Goal: Task Accomplishment & Management: Complete application form

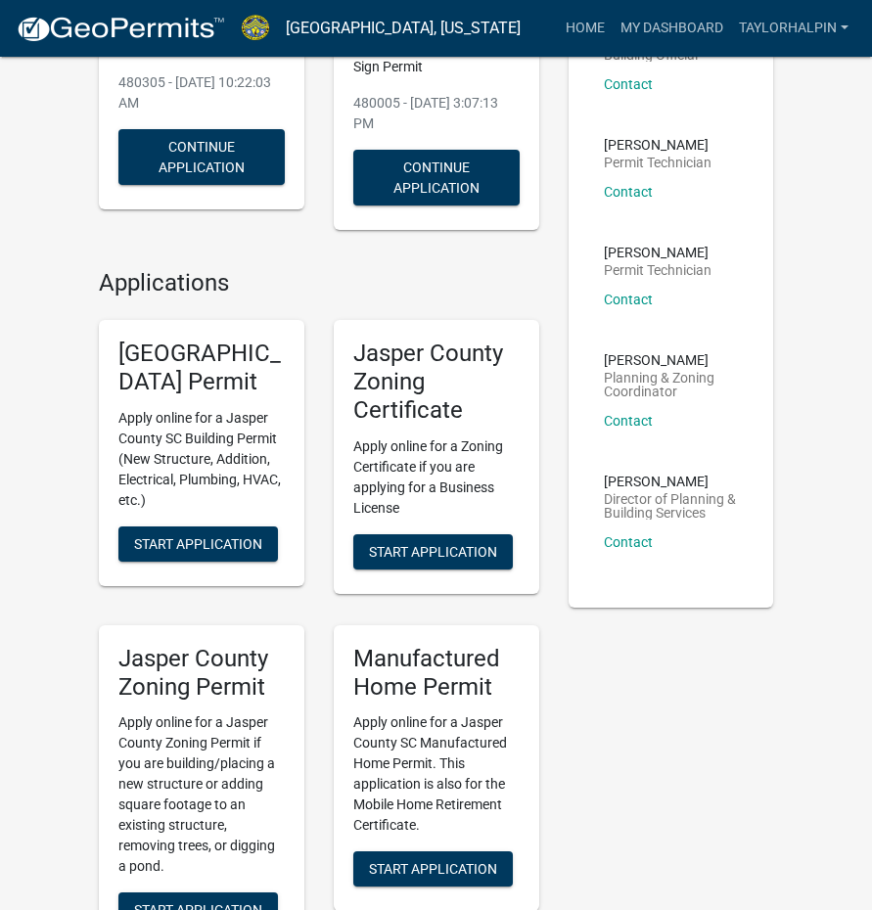
scroll to position [489, 0]
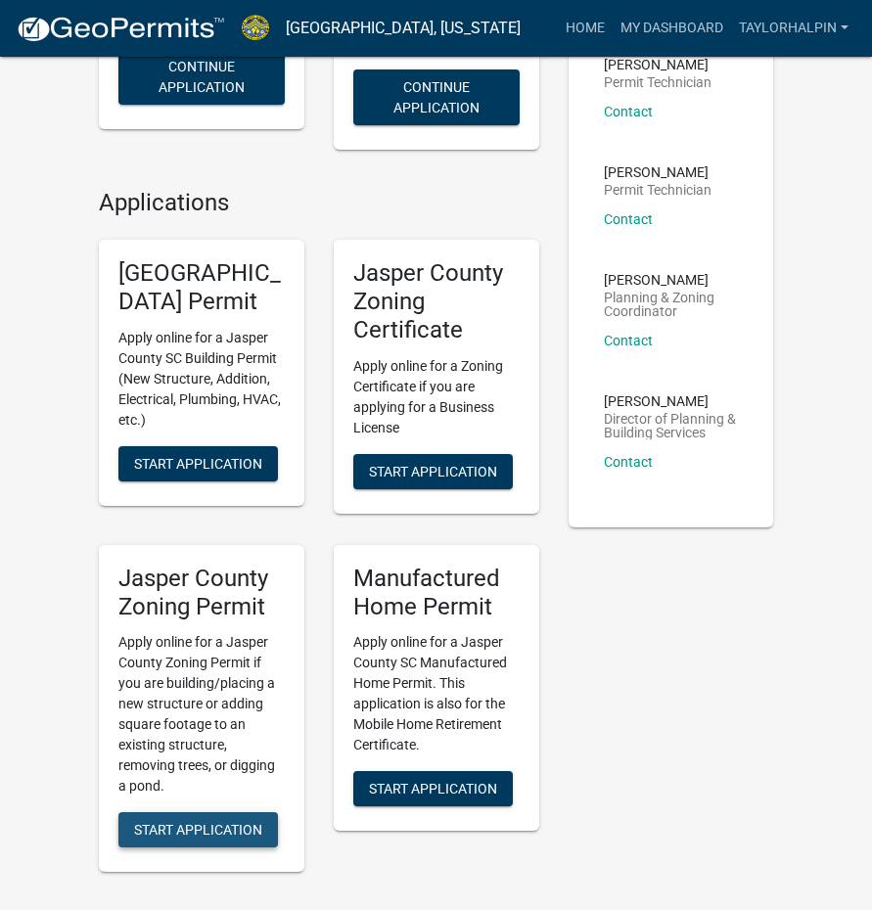
click at [191, 822] on span "Start Application" at bounding box center [198, 830] width 128 height 16
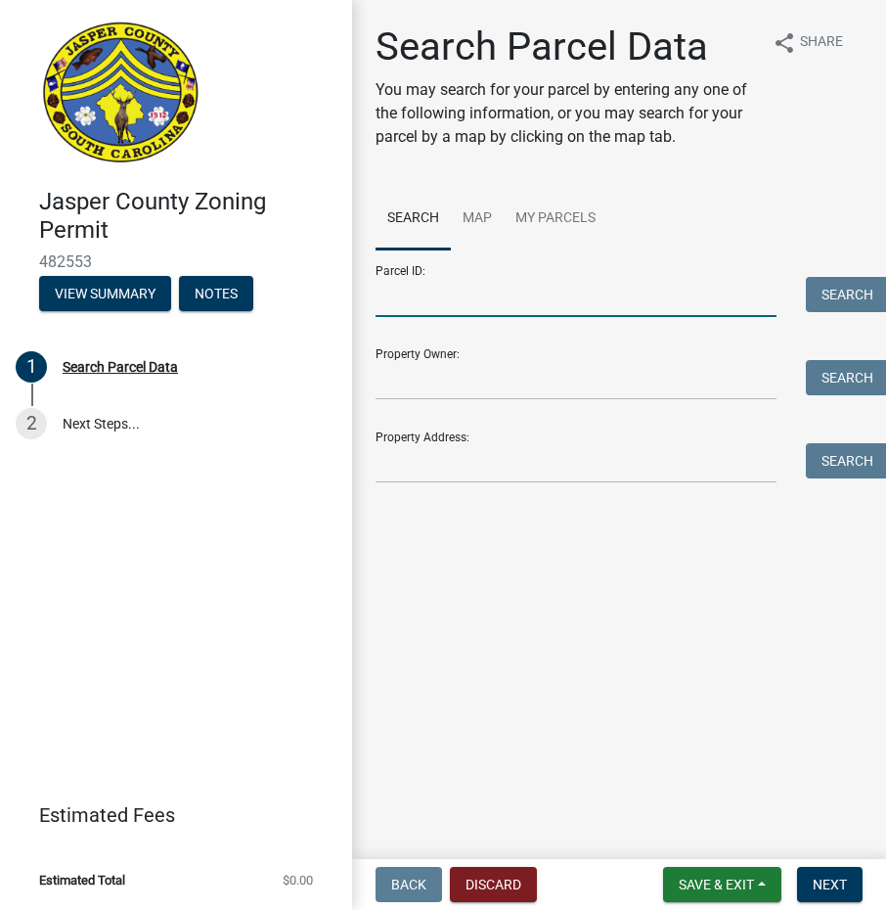
click at [407, 299] on input "Parcel ID:" at bounding box center [576, 297] width 401 height 40
paste input "[PHONE_NUMBER]"
drag, startPoint x: 402, startPoint y: 292, endPoint x: 232, endPoint y: 267, distance: 172.1
click at [232, 267] on div "[GEOGRAPHIC_DATA] Zoning Permit 482553 View Summary Notes 1 Search Parcel Data …" at bounding box center [443, 455] width 886 height 910
type input "[PHONE_NUMBER]"
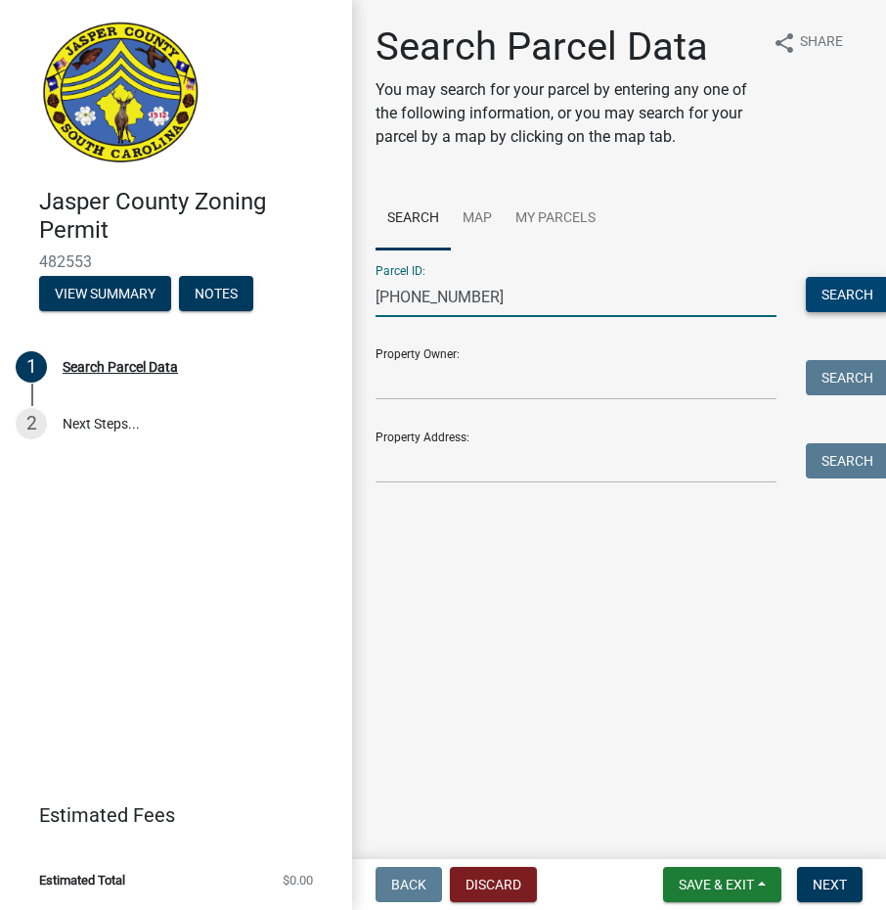
drag, startPoint x: 835, startPoint y: 302, endPoint x: 852, endPoint y: 287, distance: 22.8
click at [837, 302] on button "Search" at bounding box center [847, 294] width 83 height 35
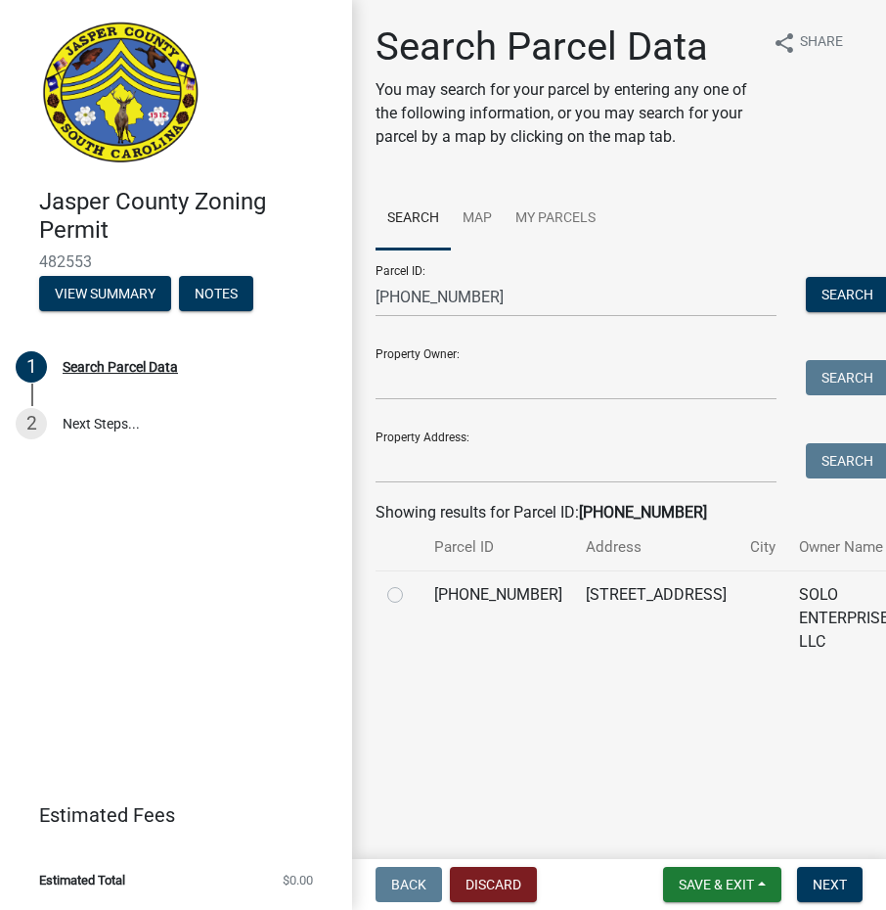
click at [411, 583] on label at bounding box center [411, 583] width 0 height 0
click at [411, 596] on input "radio" at bounding box center [417, 589] width 13 height 13
radio input "true"
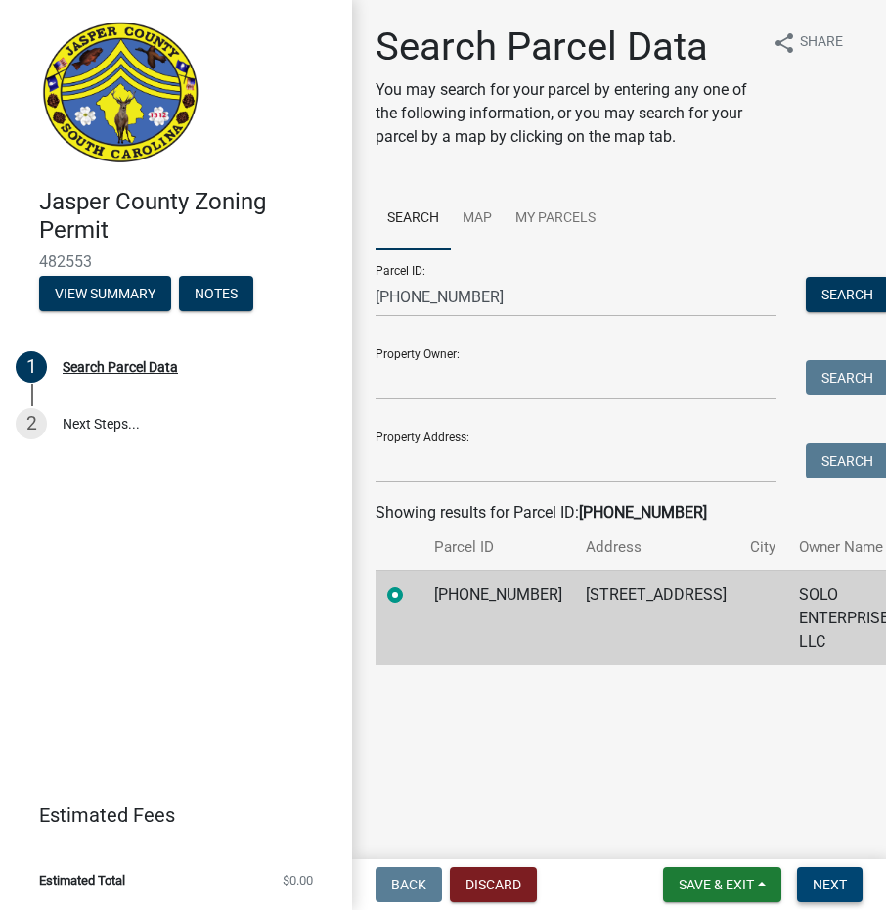
click at [805, 880] on button "Next" at bounding box center [830, 884] width 66 height 35
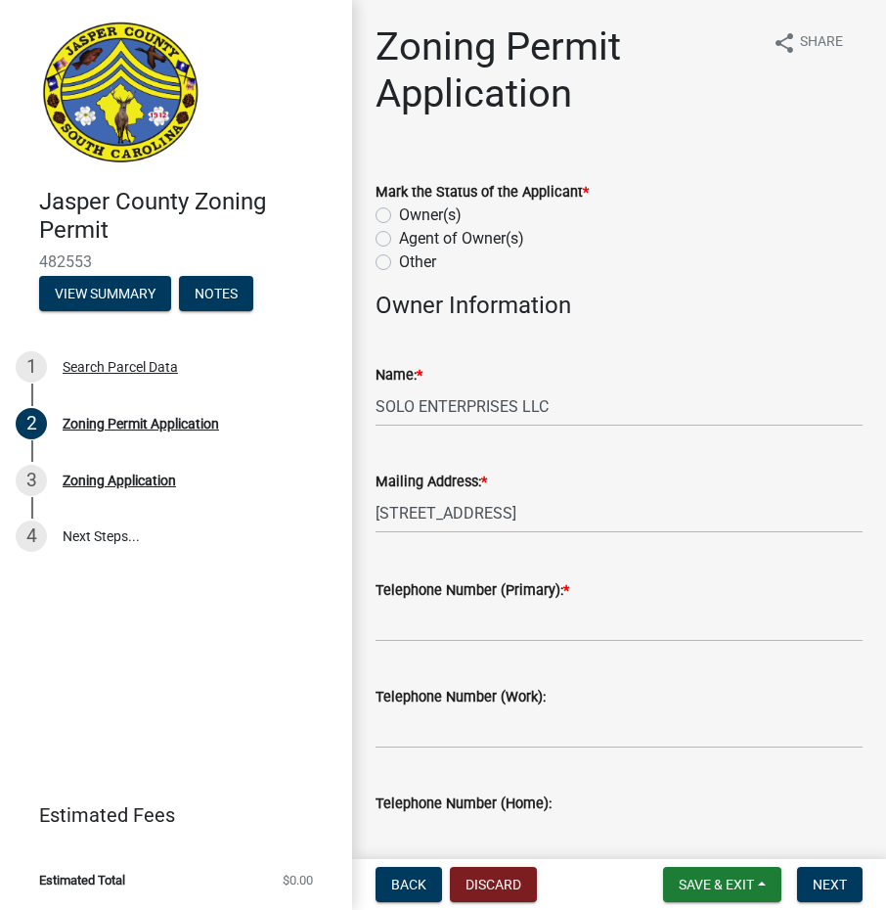
click at [399, 260] on label "Other" at bounding box center [417, 261] width 37 height 23
click at [399, 260] on input "Other" at bounding box center [405, 256] width 13 height 13
radio input "true"
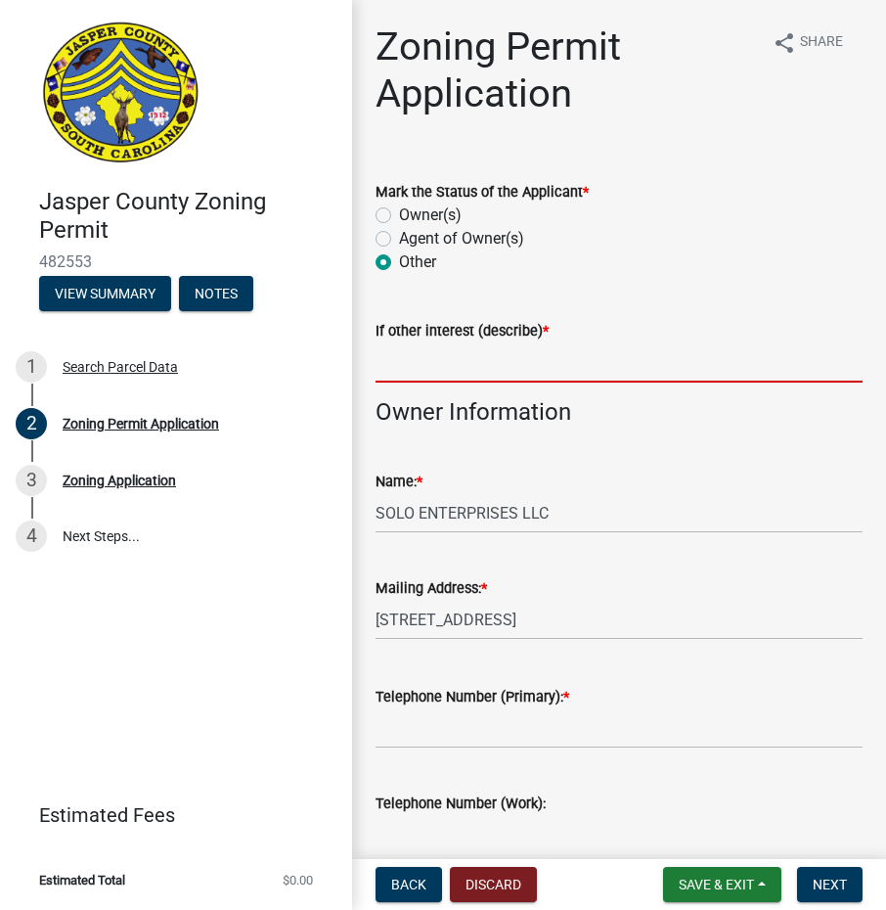
click at [422, 347] on input "If other interest (describe) *" at bounding box center [619, 362] width 487 height 40
type input "APPLICANT"
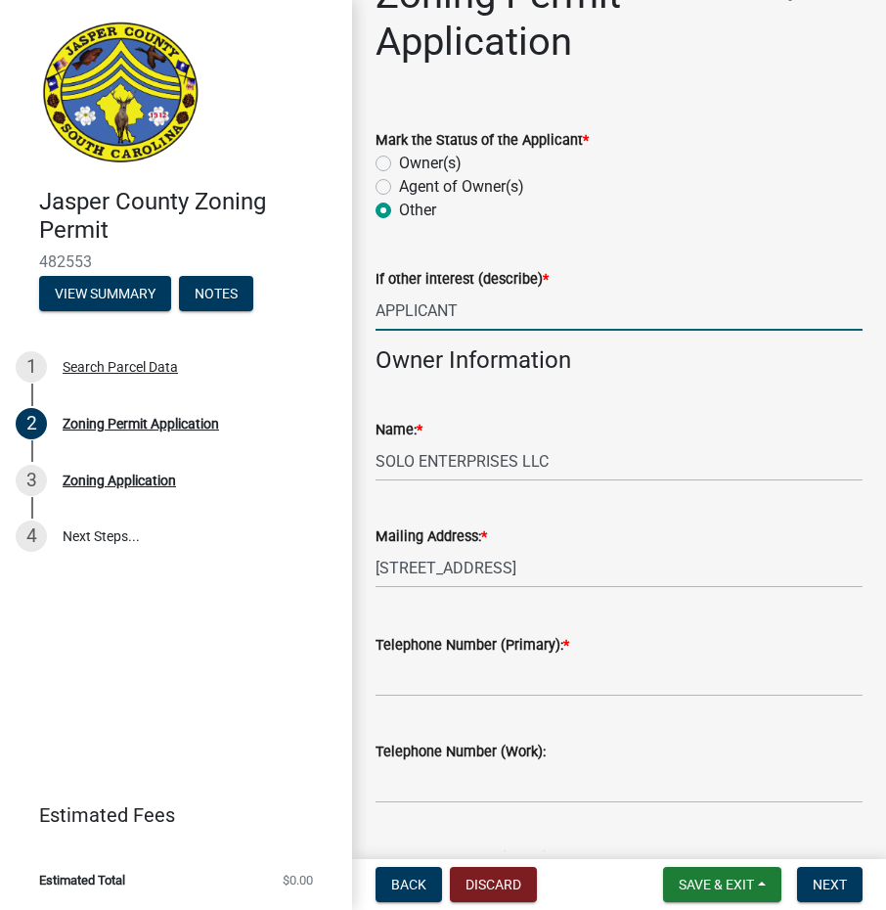
scroll to position [196, 0]
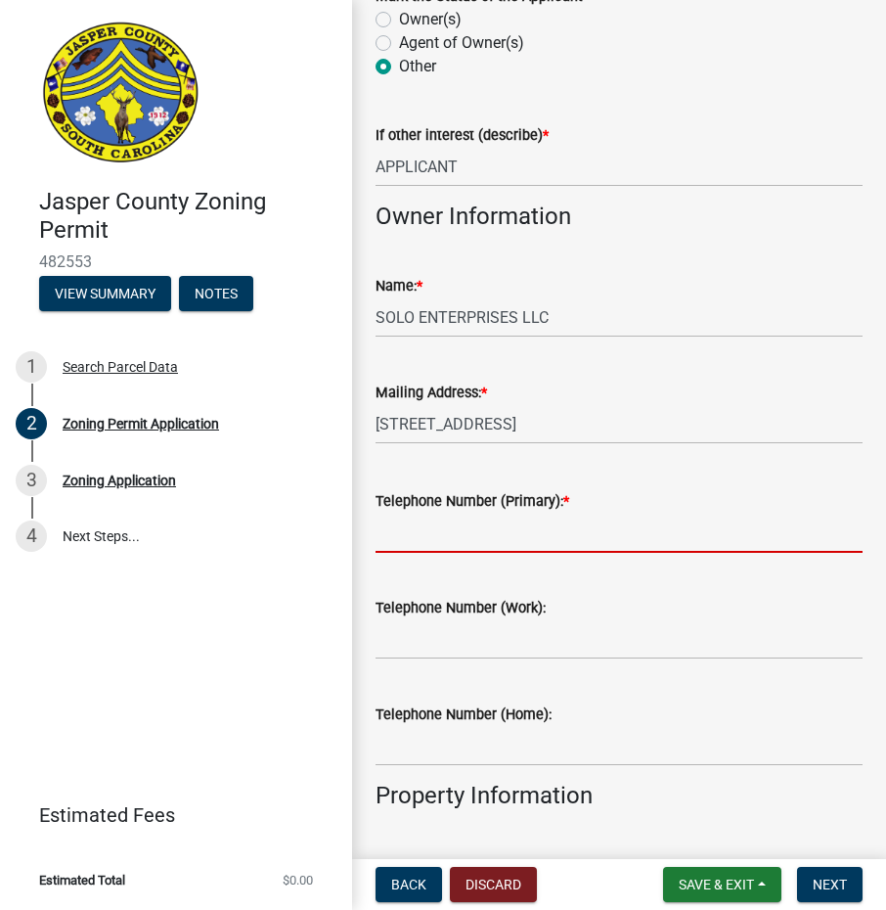
click at [488, 527] on input "Telephone Number (Primary): *" at bounding box center [619, 533] width 487 height 40
type input "8437577057"
type input "Bluffton"
type input "[STREET_ADDRESS]"
type input "8437577057"
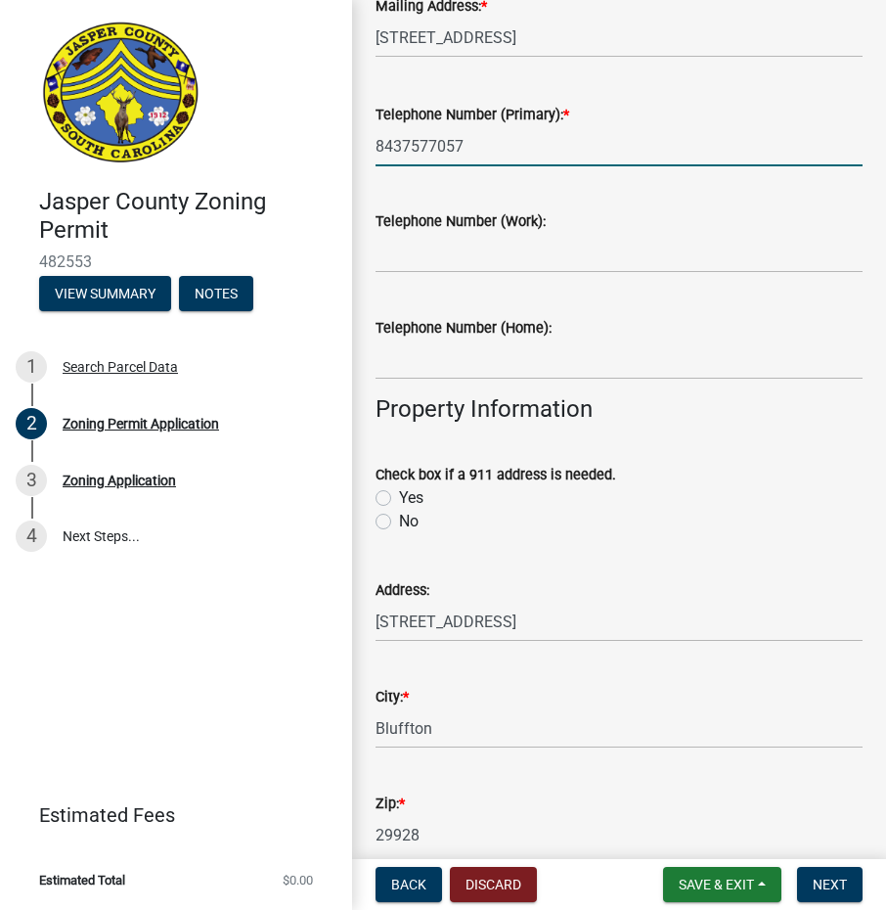
scroll to position [587, 0]
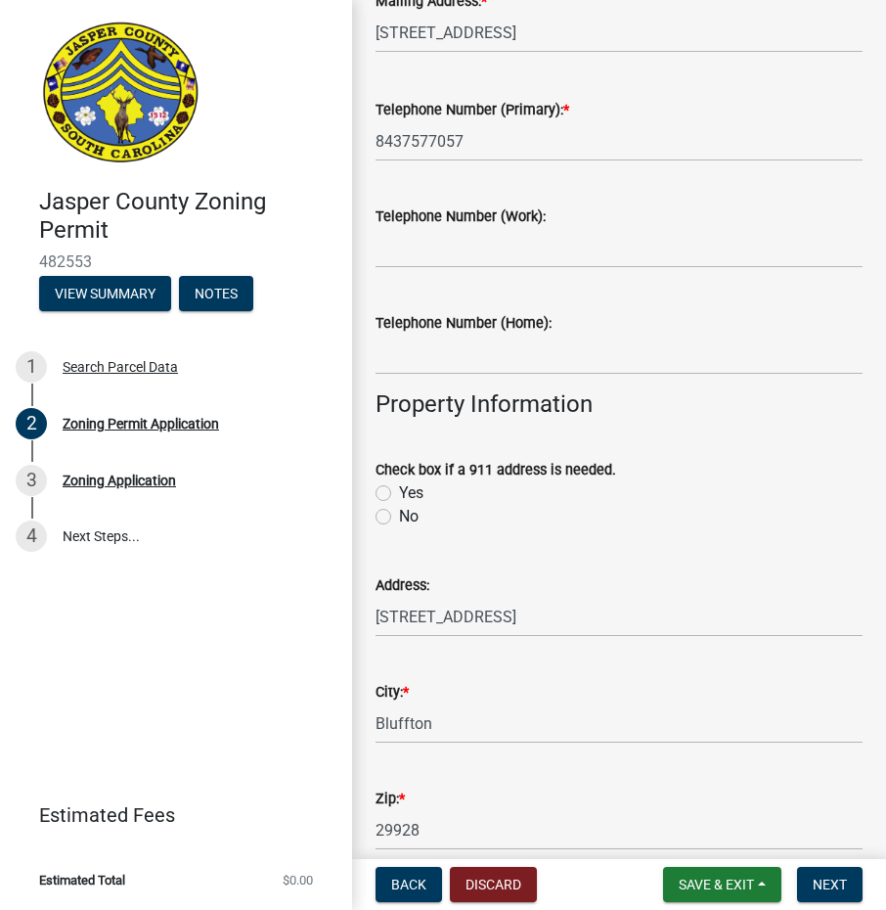
click at [399, 514] on label "No" at bounding box center [409, 516] width 20 height 23
click at [399, 514] on input "No" at bounding box center [405, 511] width 13 height 13
radio input "true"
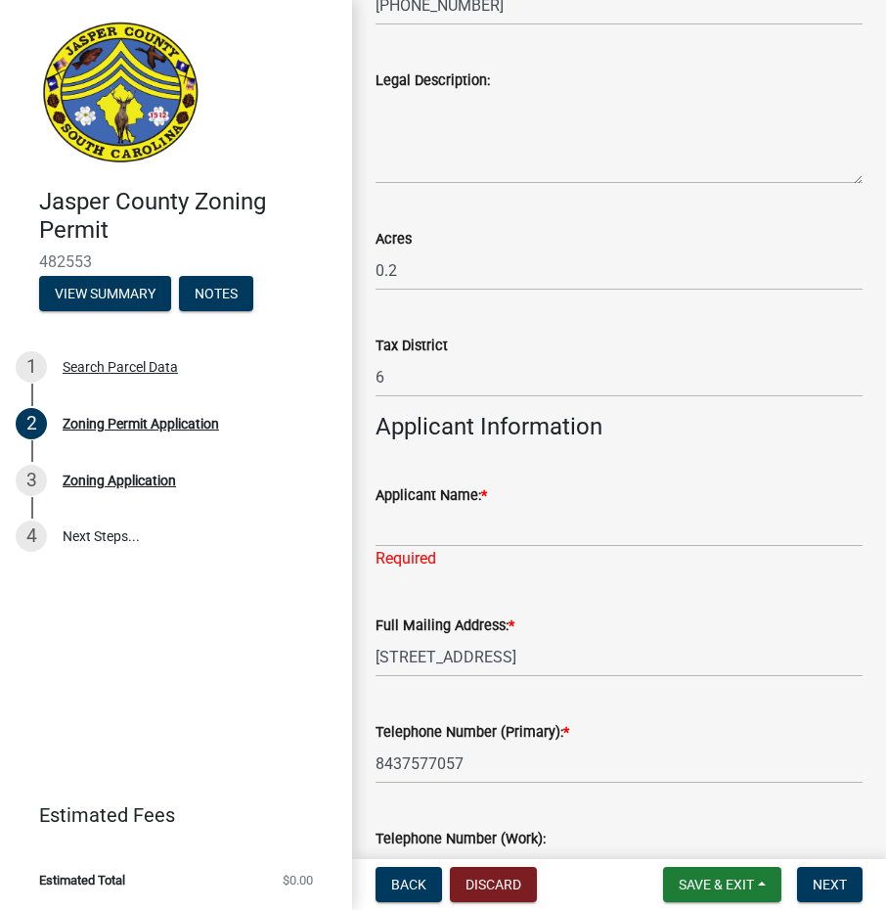
scroll to position [1565, 0]
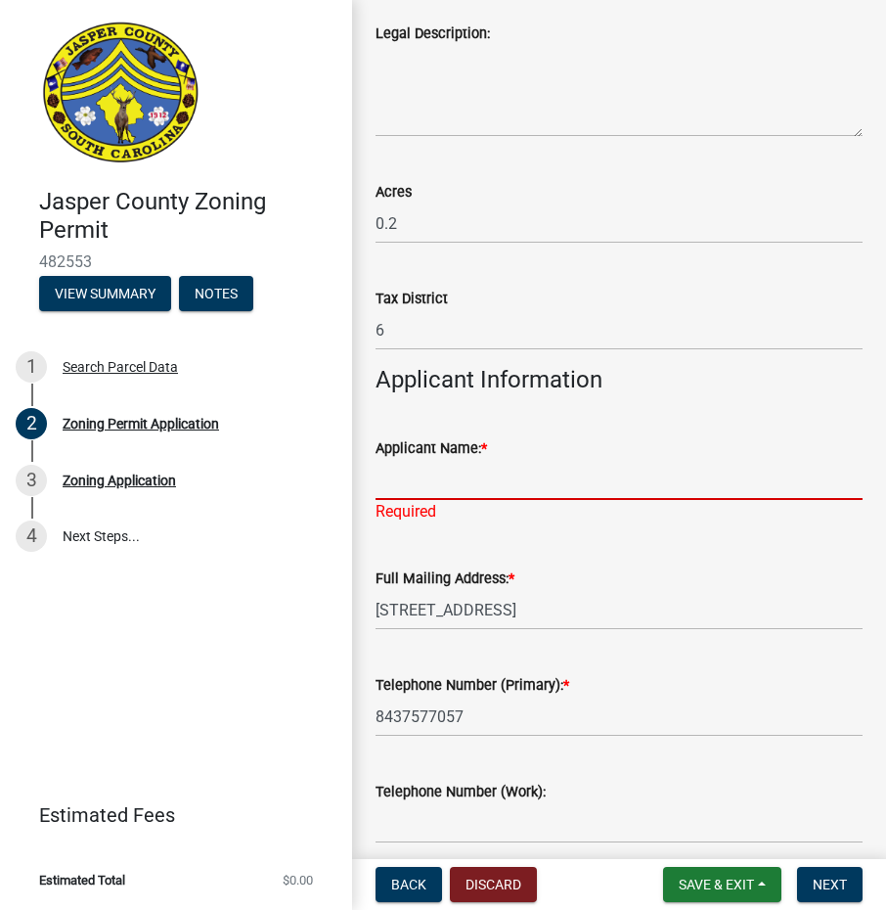
click at [508, 478] on input "Applicant Name: *" at bounding box center [619, 480] width 487 height 40
type input "[PERSON_NAME]"
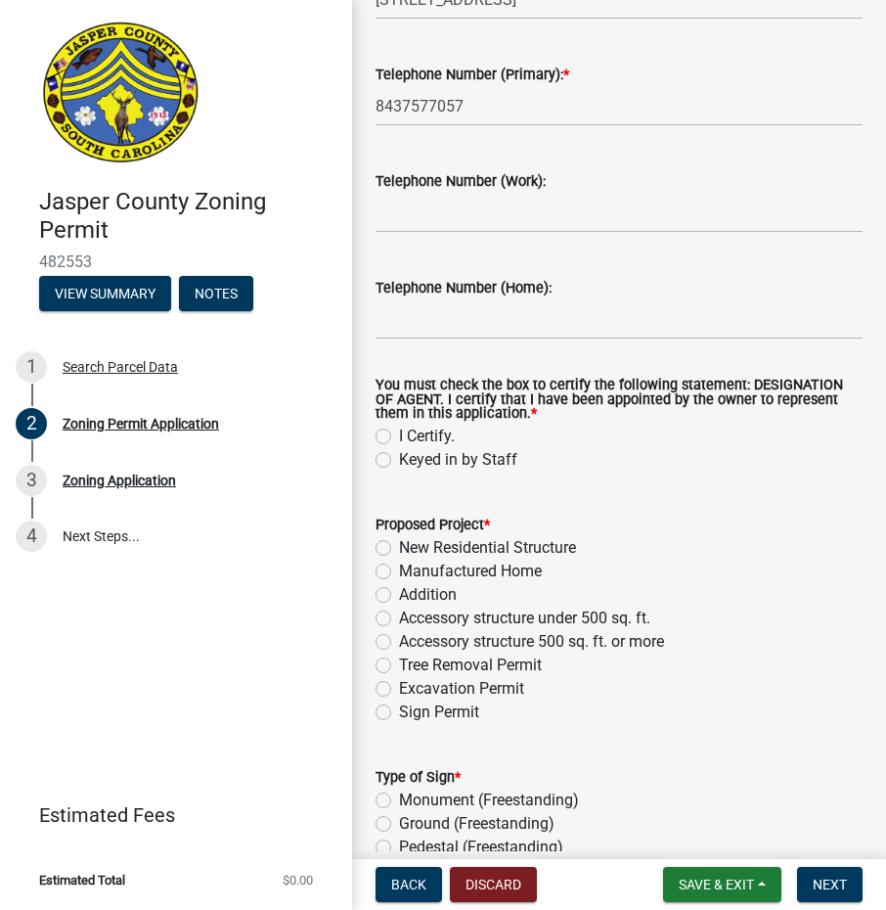
scroll to position [2129, 0]
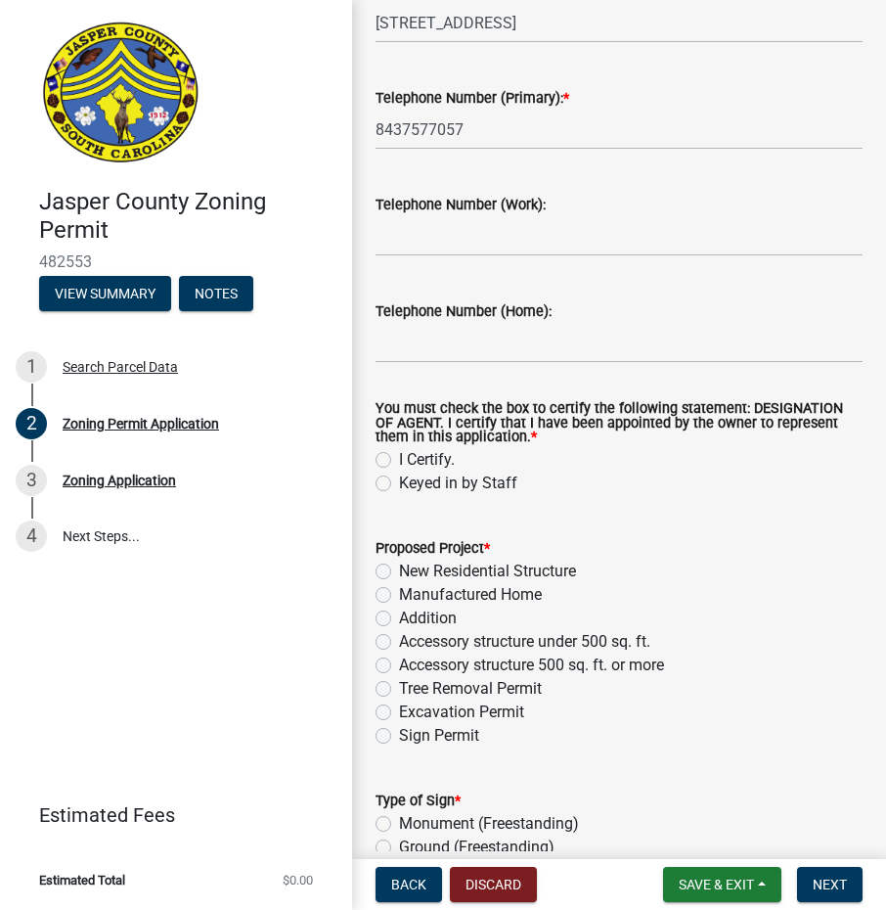
click at [399, 460] on label "I Certify." at bounding box center [427, 459] width 56 height 23
click at [399, 460] on input "I Certify." at bounding box center [405, 454] width 13 height 13
radio input "true"
click at [399, 737] on label "Sign Permit" at bounding box center [439, 735] width 80 height 23
click at [399, 737] on input "Sign Permit" at bounding box center [405, 730] width 13 height 13
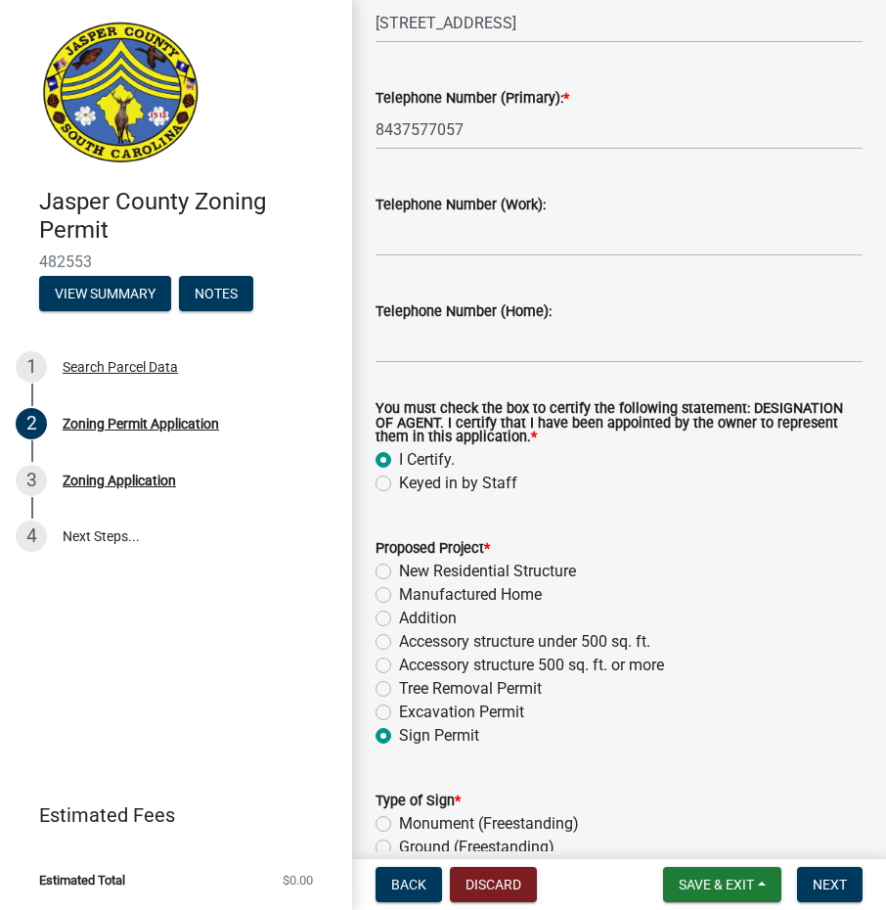
radio input "true"
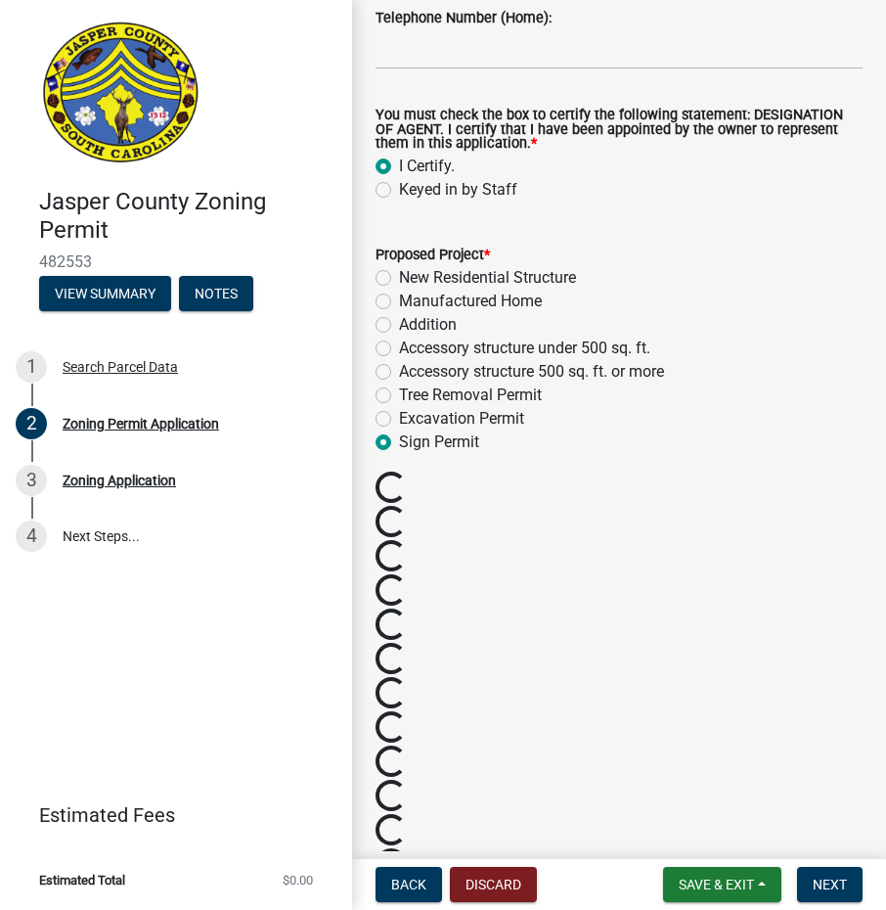
scroll to position [2520, 0]
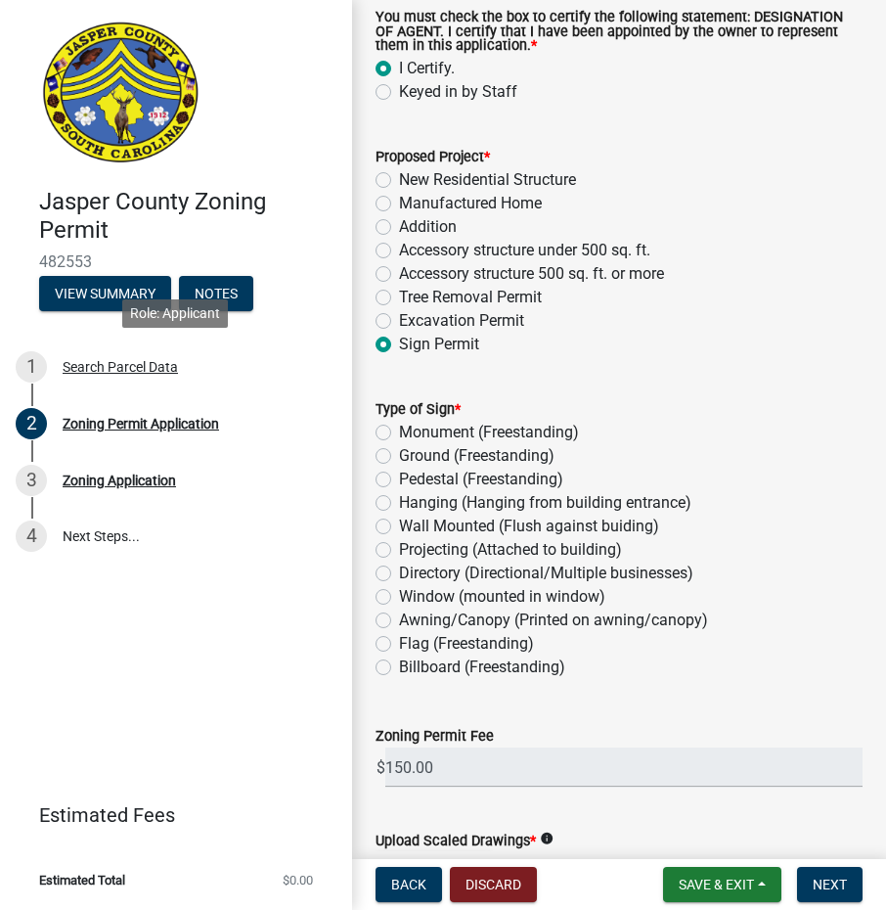
click at [361, 71] on div "[GEOGRAPHIC_DATA] Zoning Permit 482553 View Summary Notes 1 Search Parcel Data …" at bounding box center [443, 455] width 886 height 910
click at [748, 365] on wm-data-entity-input "Proposed Project * New Residential Structure Manufactured Home Addition Accesso…" at bounding box center [619, 247] width 487 height 252
click at [399, 523] on label "Wall Mounted (Flush against buiding)" at bounding box center [529, 526] width 260 height 23
click at [399, 523] on input "Wall Mounted (Flush against buiding)" at bounding box center [405, 521] width 13 height 13
radio input "true"
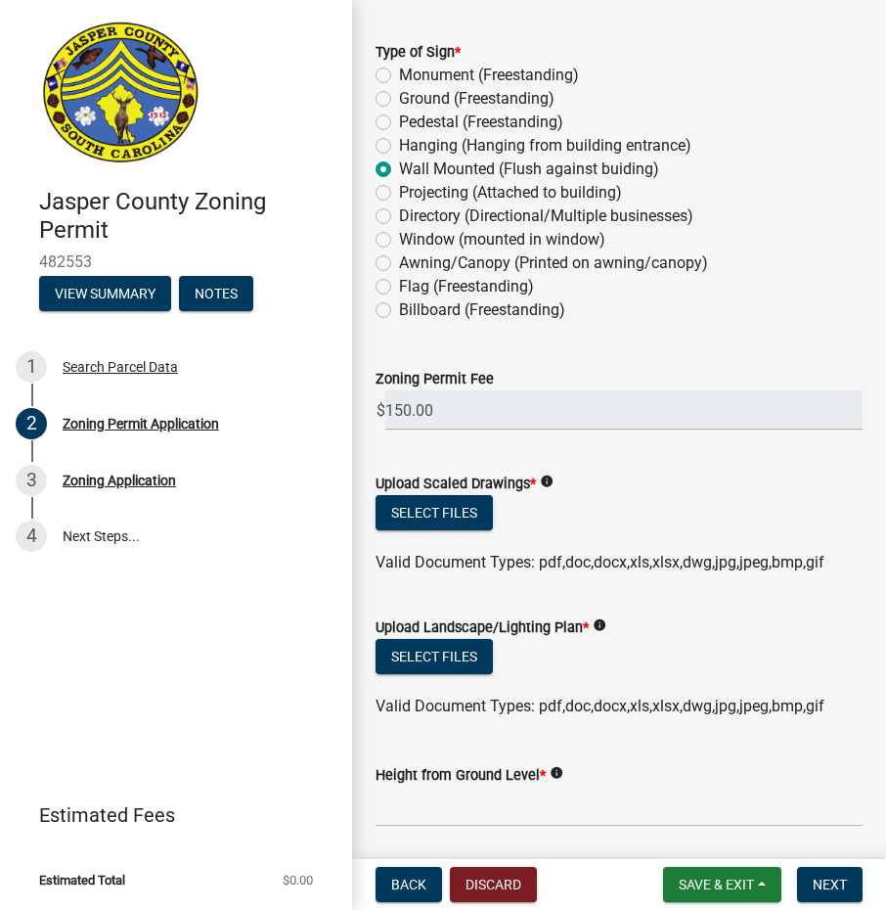
scroll to position [2911, 0]
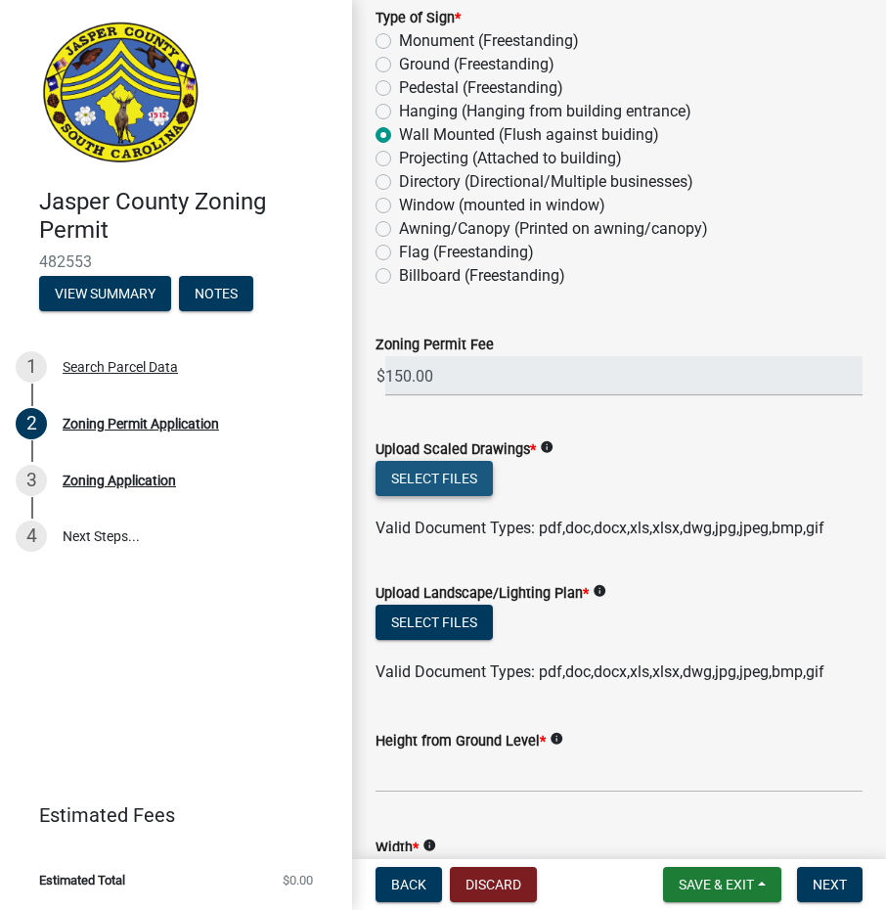
click at [449, 476] on button "Select files" at bounding box center [434, 478] width 117 height 35
click at [432, 470] on button "Select files" at bounding box center [434, 478] width 117 height 35
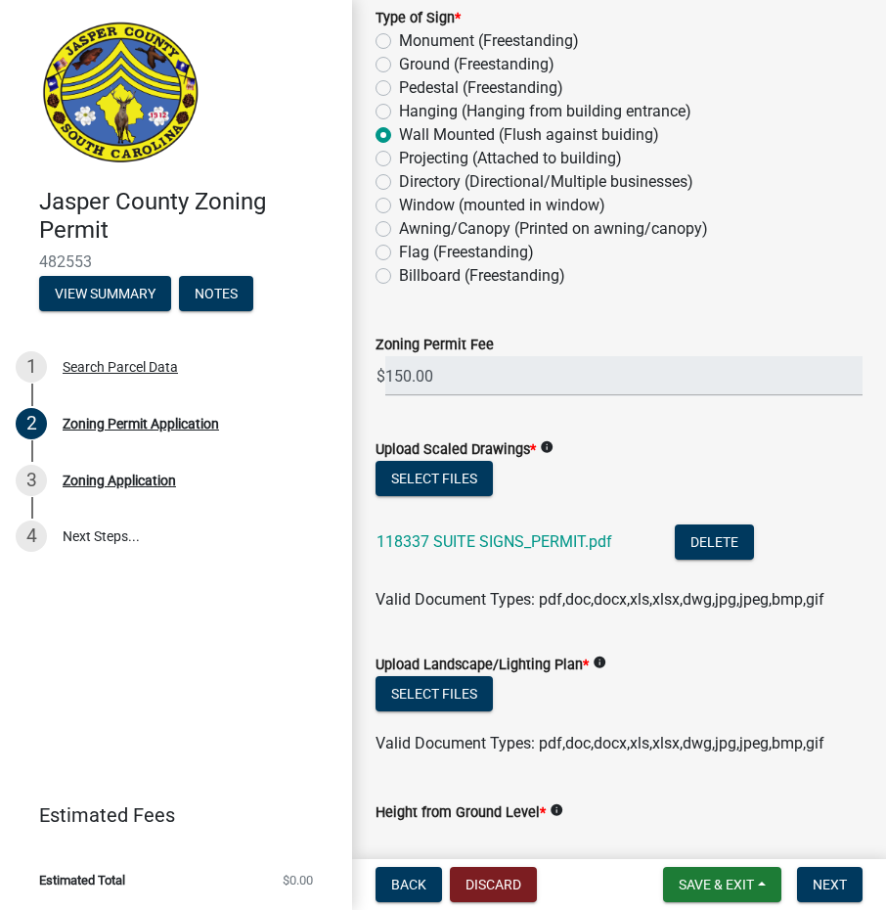
click at [452, 652] on form "Upload Landscape/Lighting Plan * info Select files Valid Document Types: pdf,do…" at bounding box center [619, 692] width 487 height 126
click at [440, 690] on button "Select files" at bounding box center [434, 693] width 117 height 35
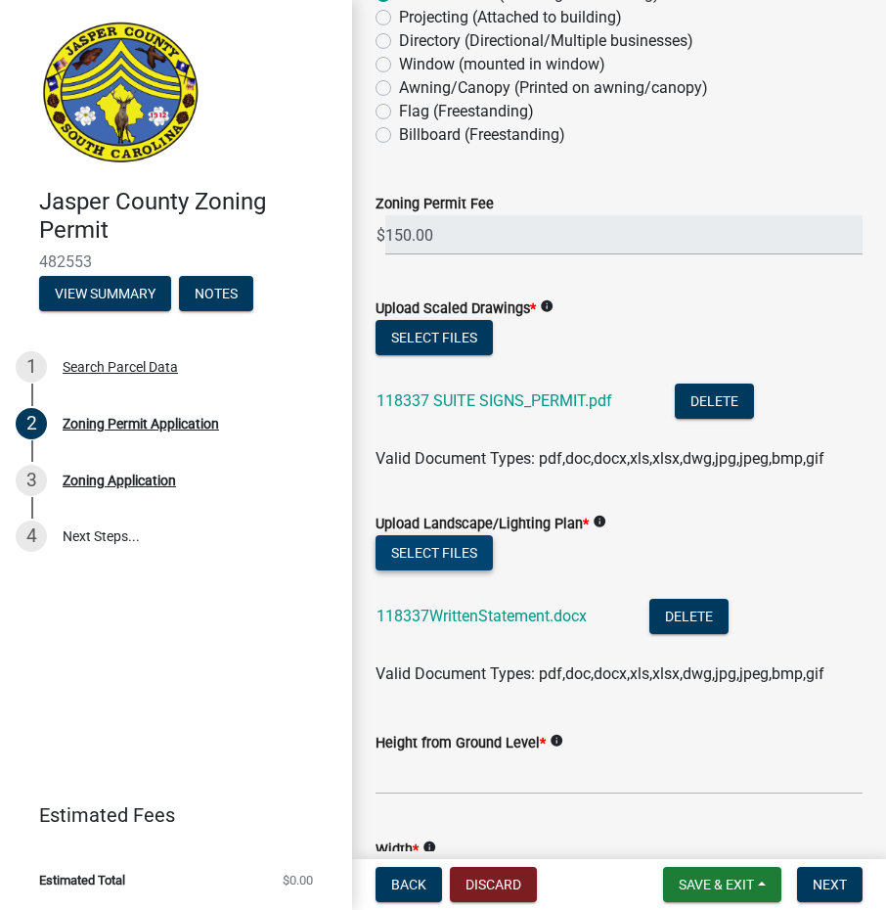
scroll to position [3302, 0]
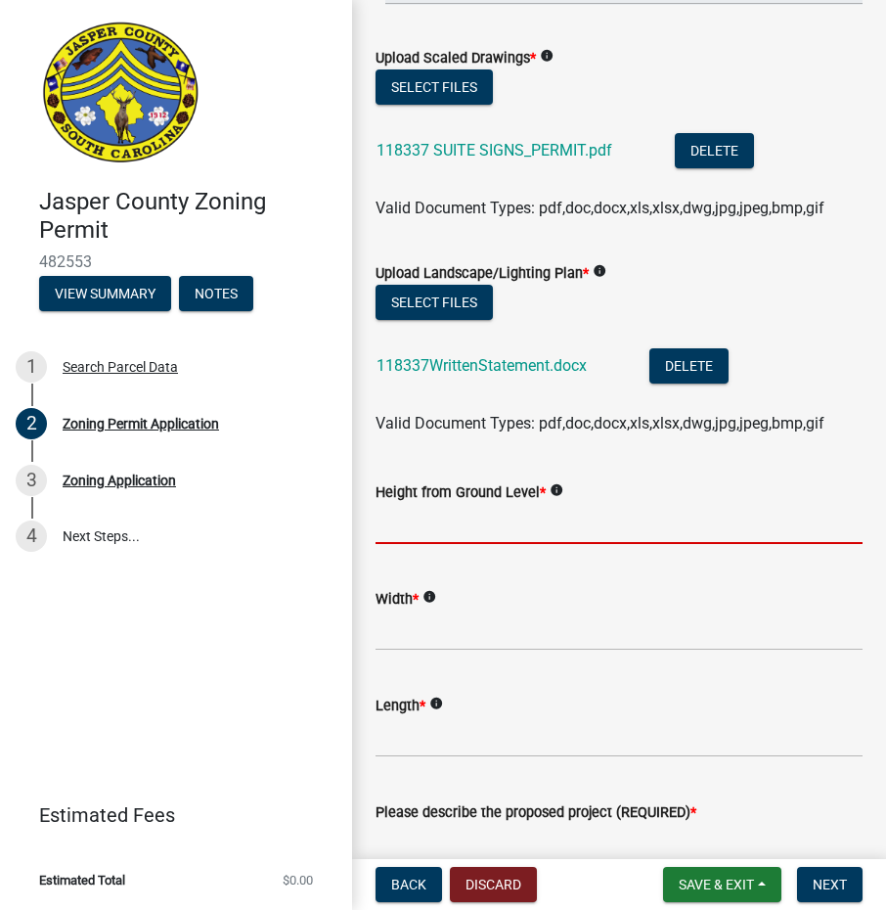
click at [425, 523] on input "Height from Ground Level *" at bounding box center [619, 524] width 487 height 40
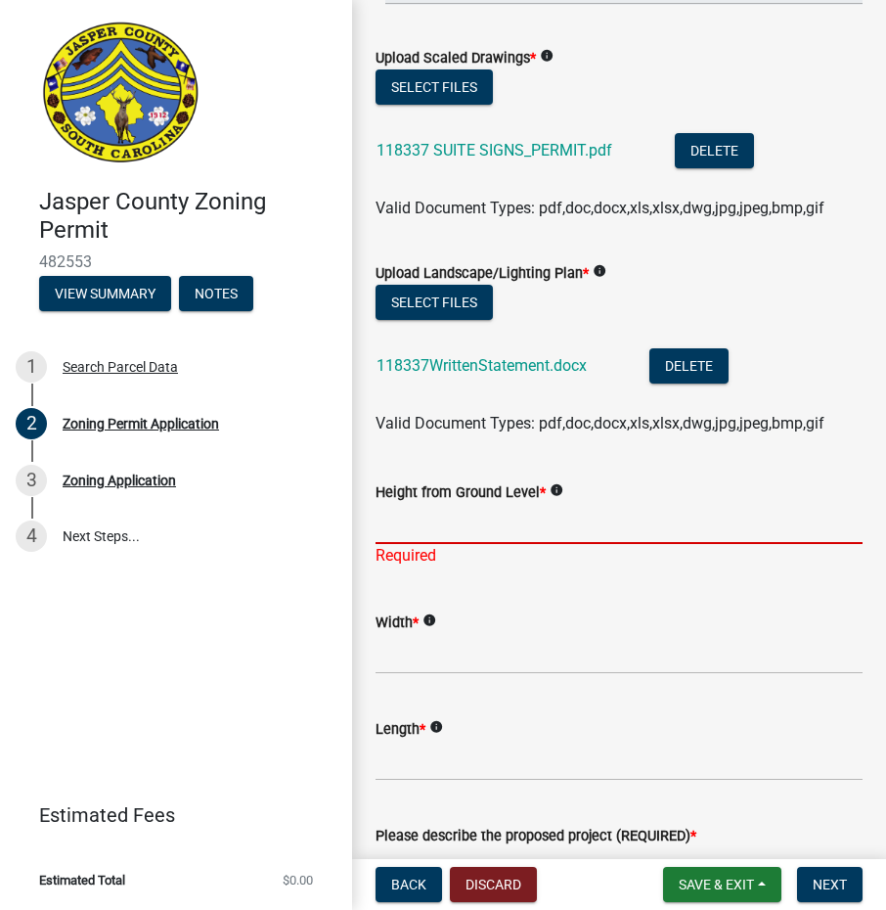
click at [502, 527] on input "Height from Ground Level *" at bounding box center [619, 524] width 487 height 40
click at [507, 526] on input "n/a" at bounding box center [619, 524] width 487 height 40
type input "n"
click at [473, 518] on input "Height from Ground Level *" at bounding box center [619, 524] width 487 height 40
type input "3'"
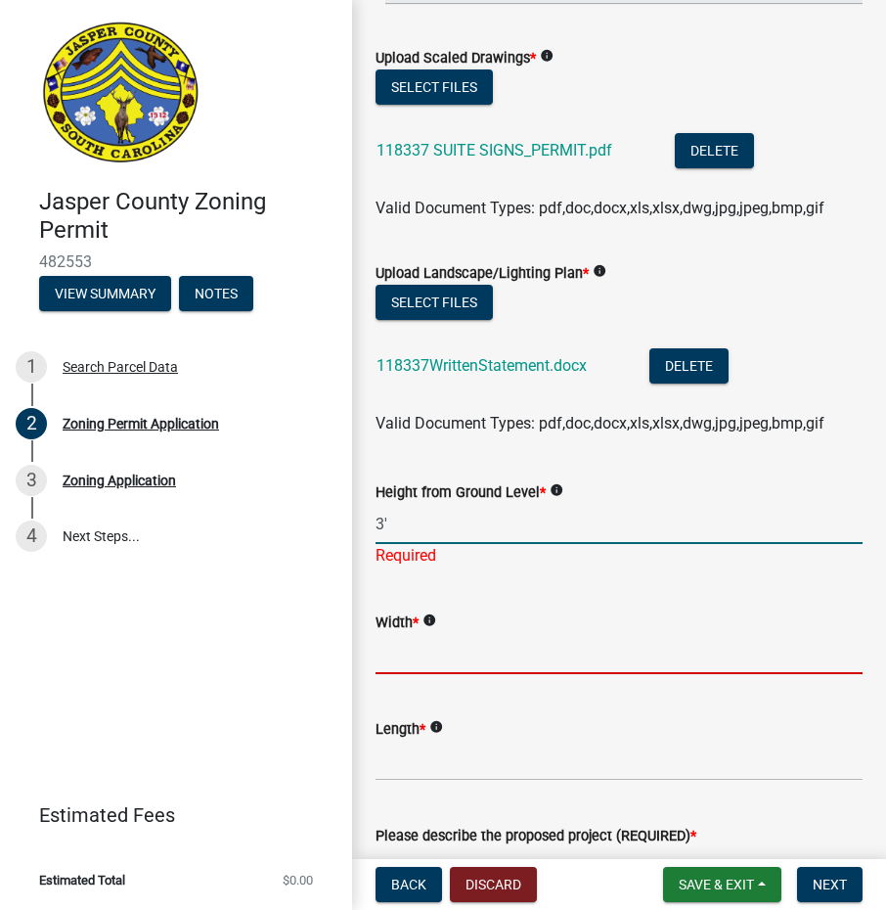
click at [441, 654] on wm-data-entity-input "Width * info" at bounding box center [619, 636] width 487 height 107
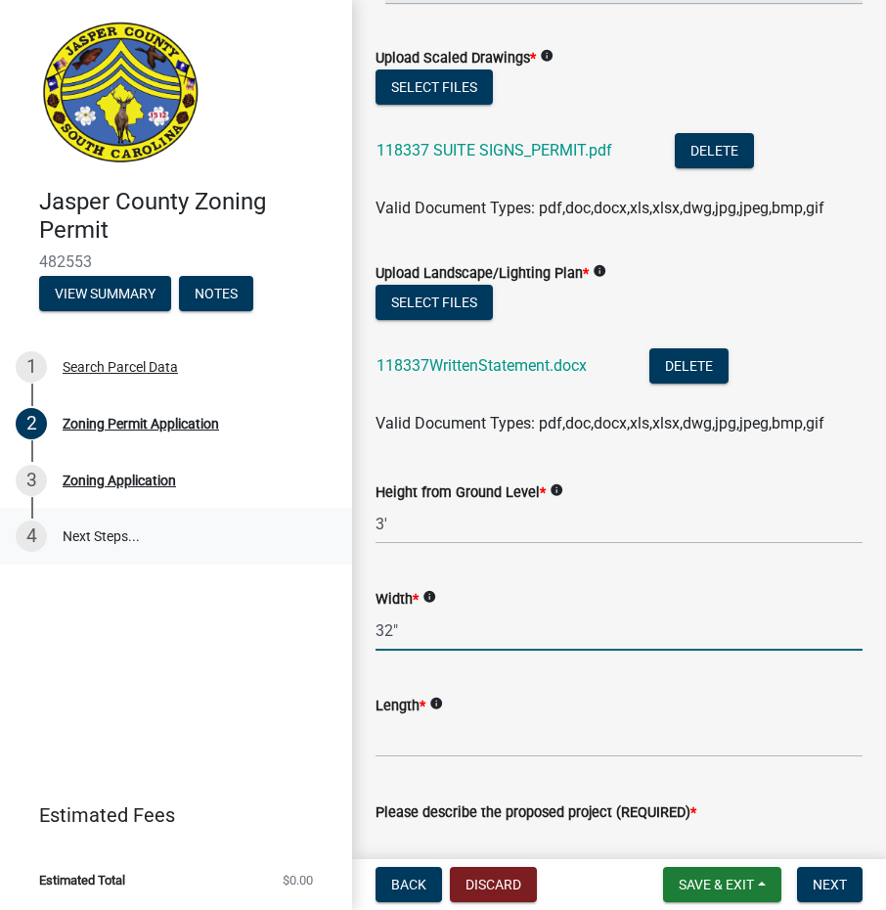
type input "32""
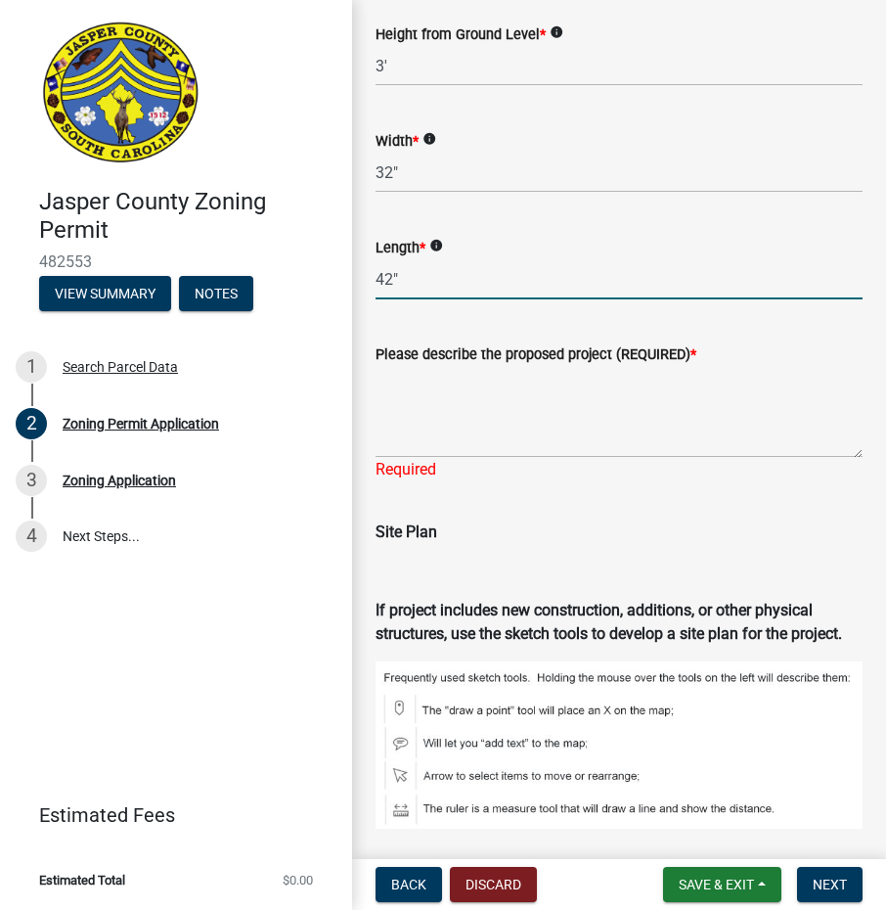
scroll to position [3792, 0]
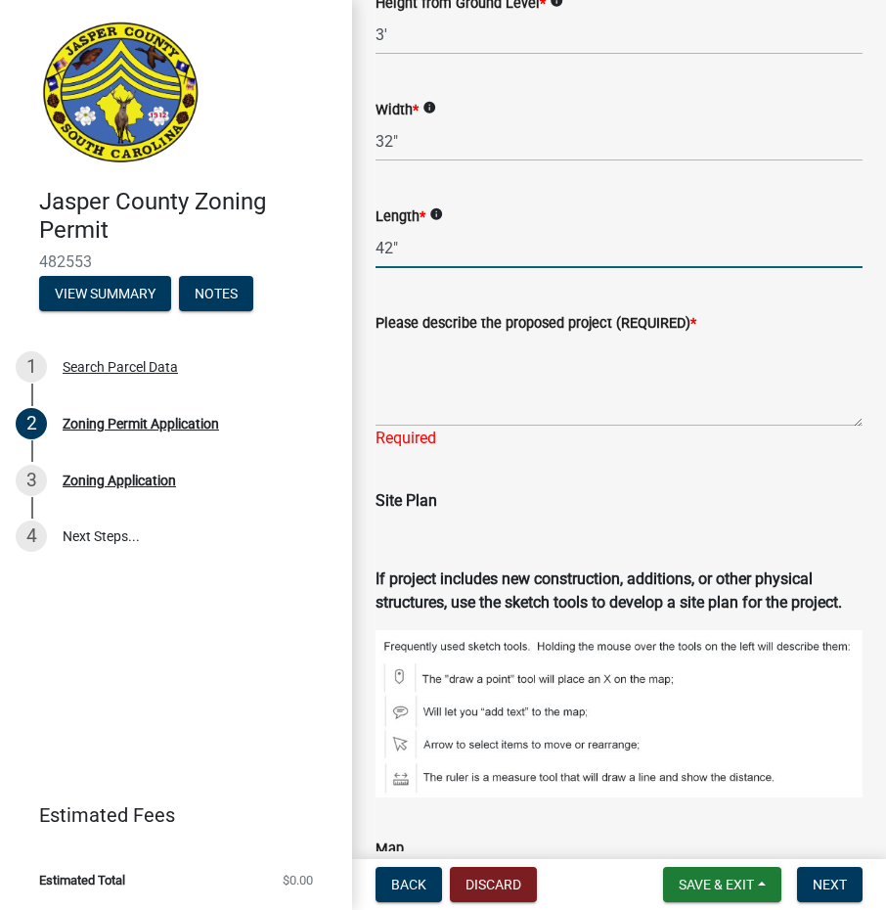
type input "42""
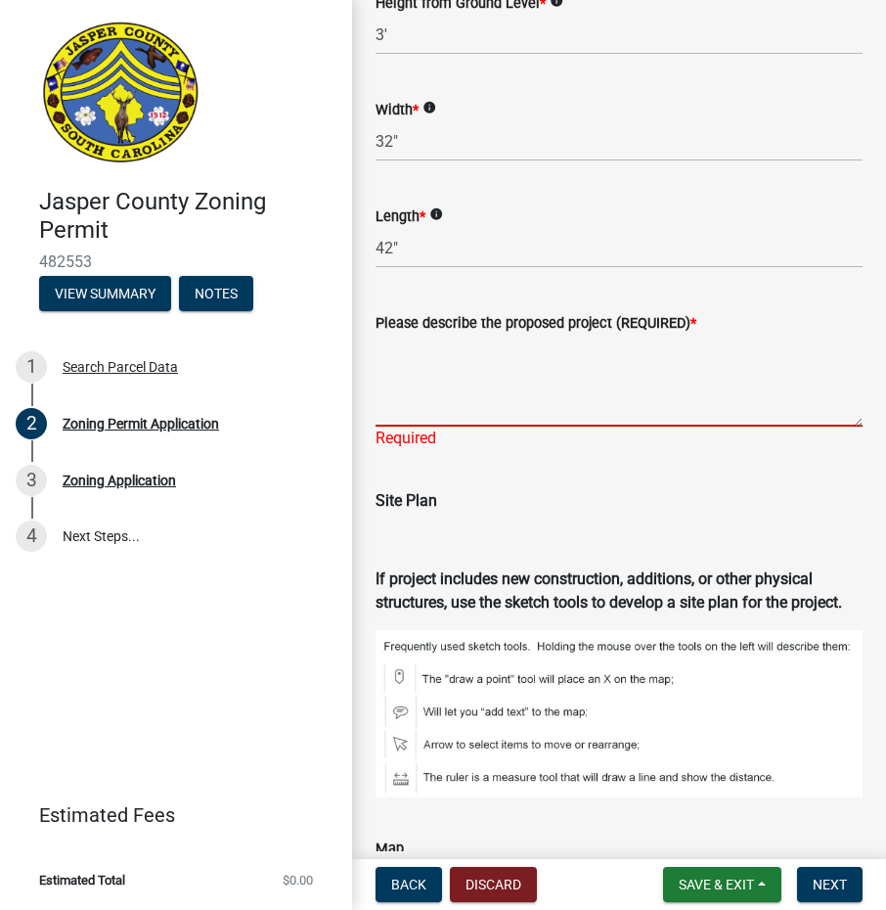
click at [439, 405] on textarea "Please describe the proposed project (REQUIRED) *" at bounding box center [619, 381] width 487 height 92
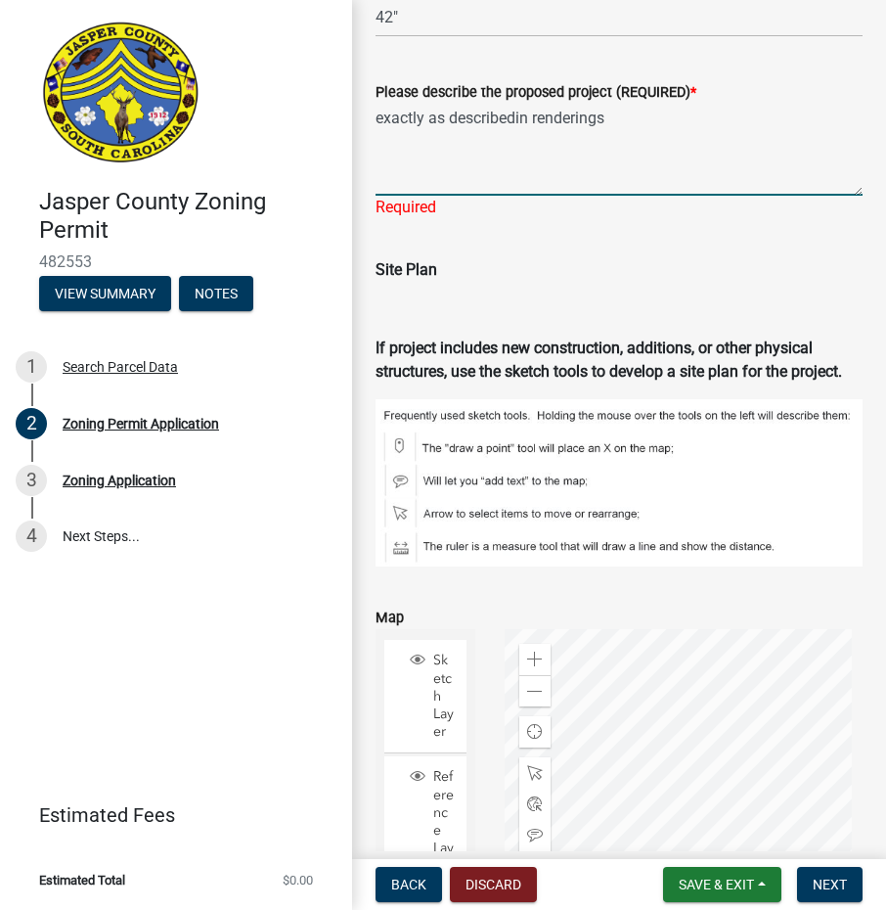
scroll to position [4085, 0]
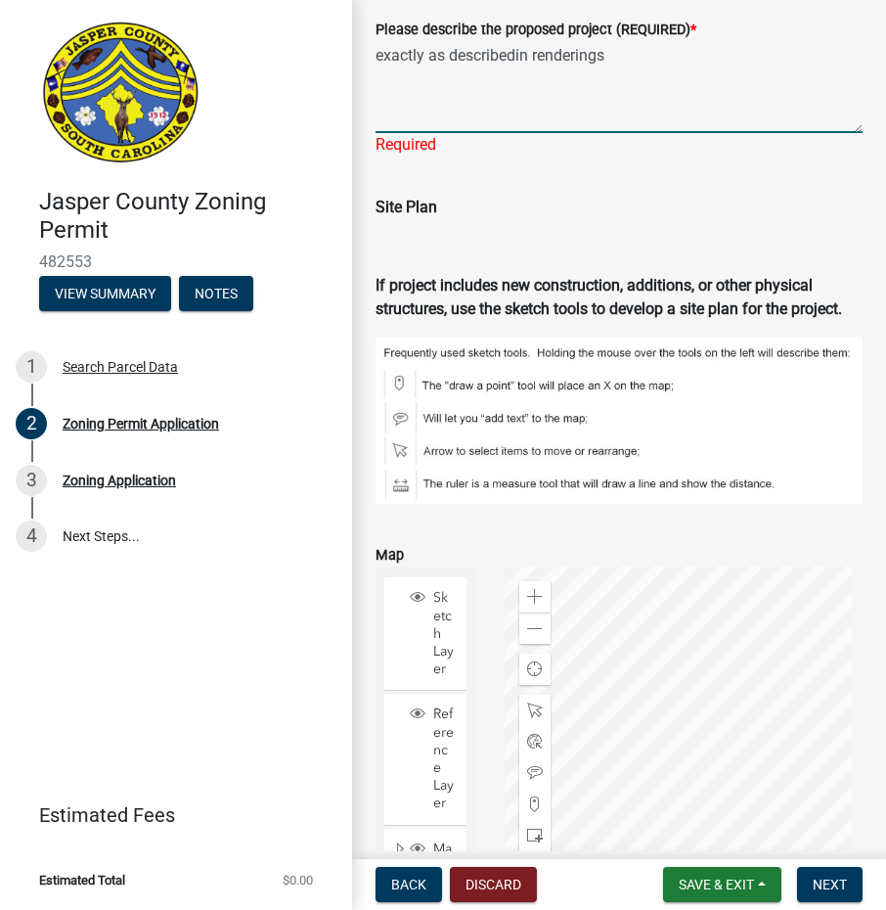
type textarea "exactly as describedin renderings"
click at [580, 184] on div "Site Plan" at bounding box center [619, 215] width 487 height 86
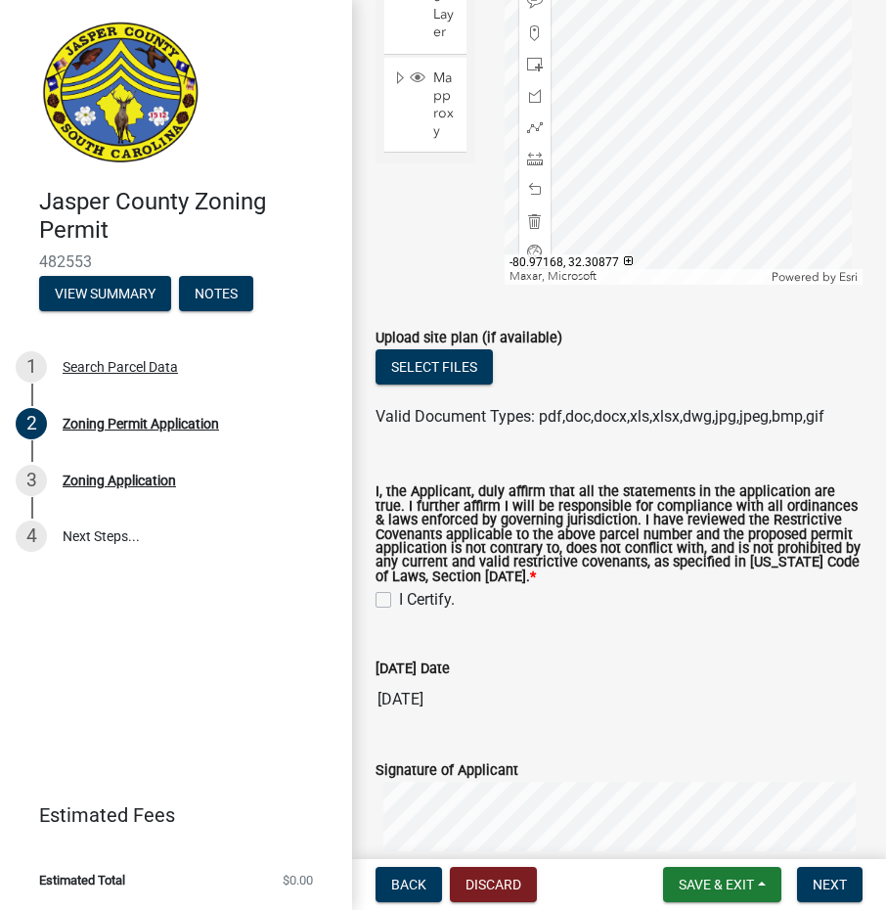
scroll to position [4965, 0]
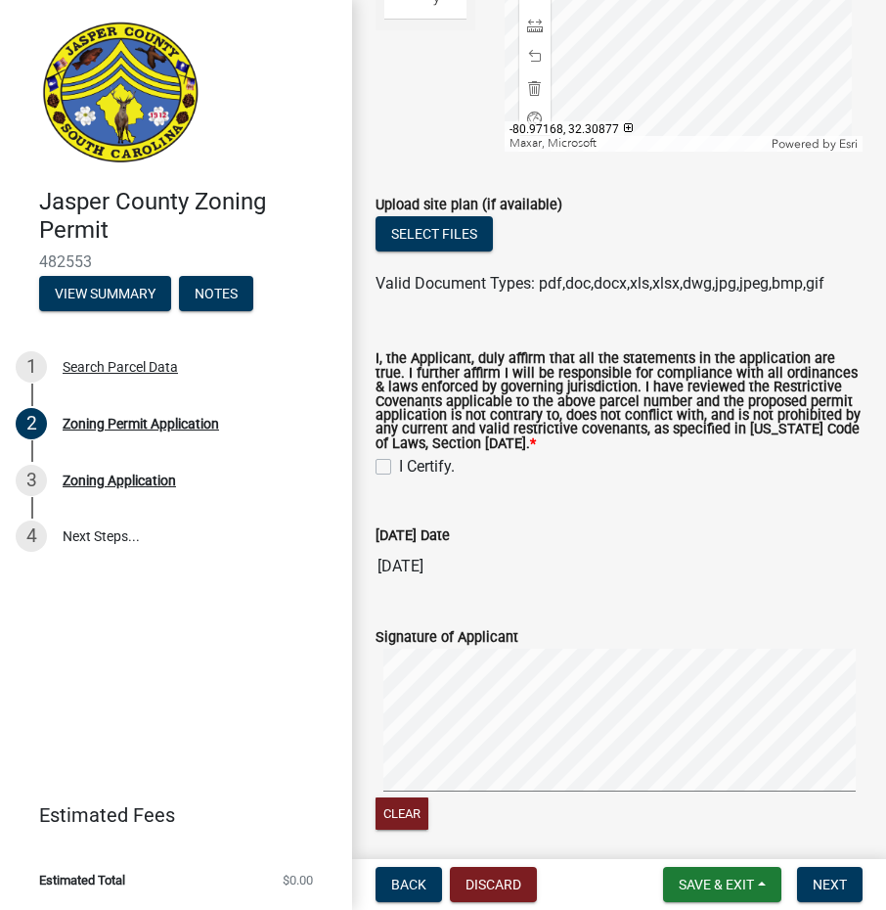
click at [399, 478] on label "I Certify." at bounding box center [427, 466] width 56 height 23
click at [399, 468] on input "I Certify." at bounding box center [405, 461] width 13 height 13
checkbox input "true"
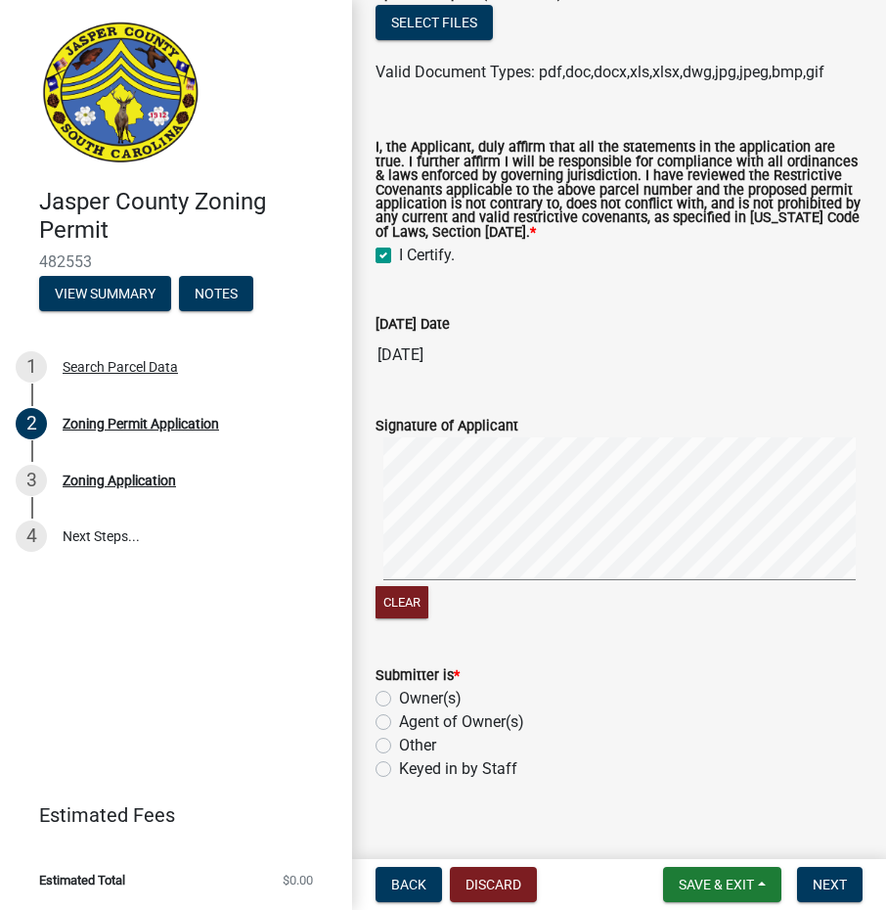
scroll to position [5221, 0]
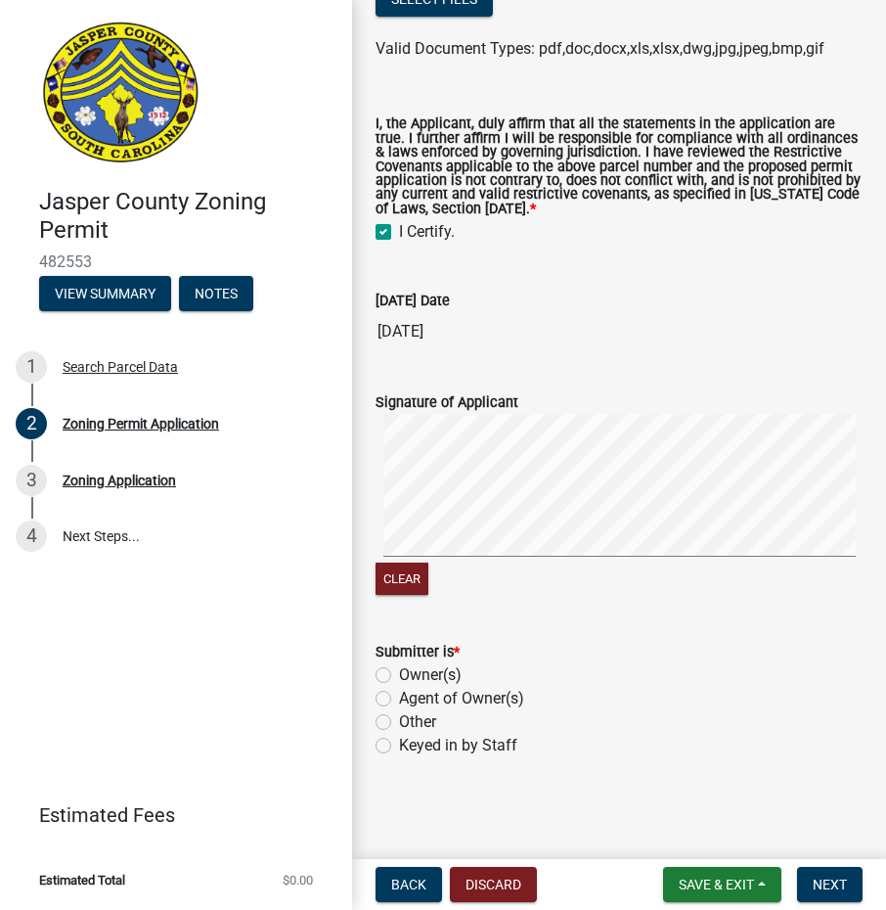
click at [431, 557] on signature-pad at bounding box center [619, 488] width 487 height 149
click at [399, 724] on label "Other" at bounding box center [417, 721] width 37 height 23
click at [399, 723] on input "Other" at bounding box center [405, 716] width 13 height 13
radio input "true"
click at [816, 881] on span "Next" at bounding box center [830, 884] width 34 height 16
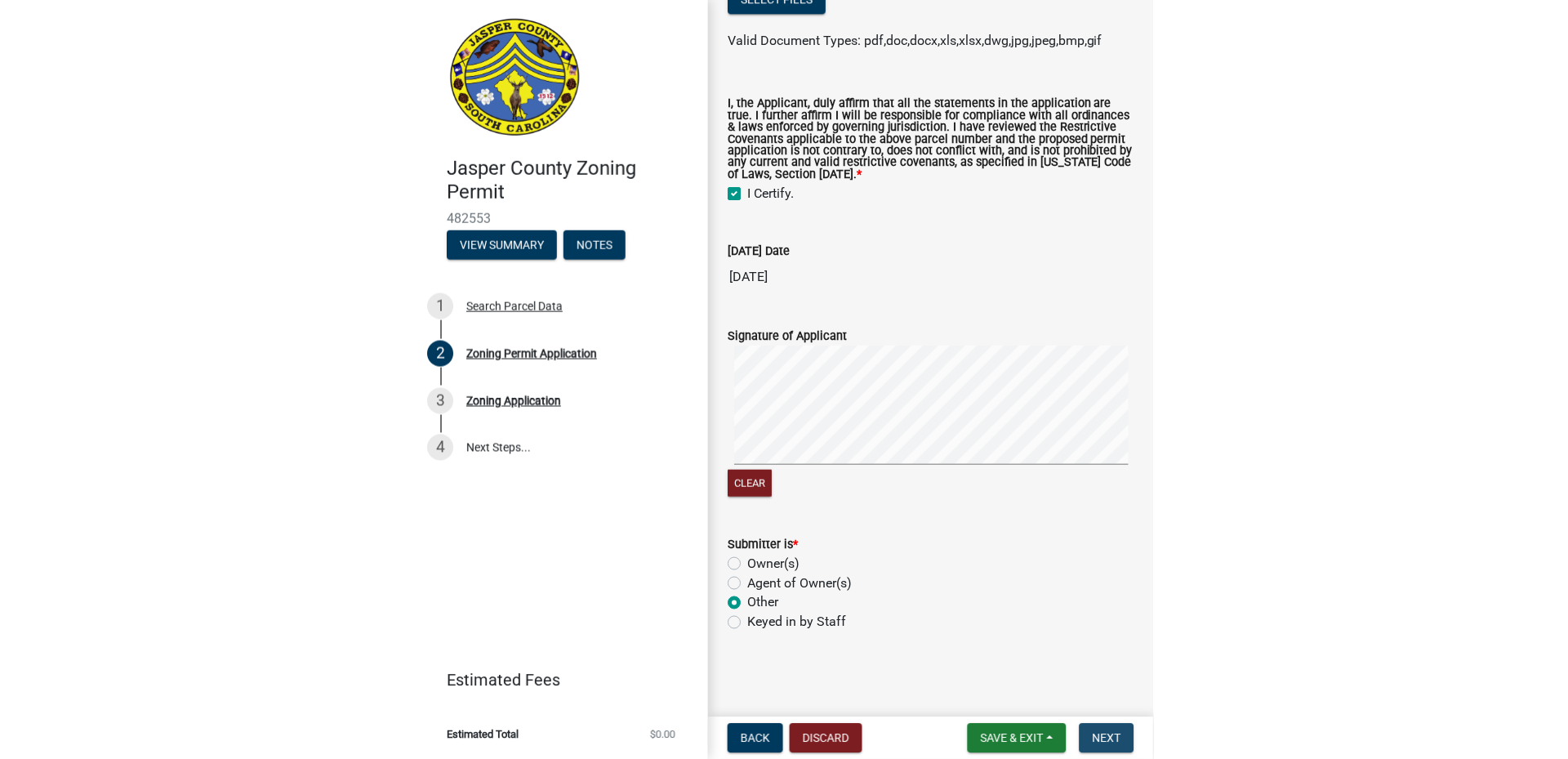
scroll to position [0, 0]
